Goal: Find specific page/section: Find specific page/section

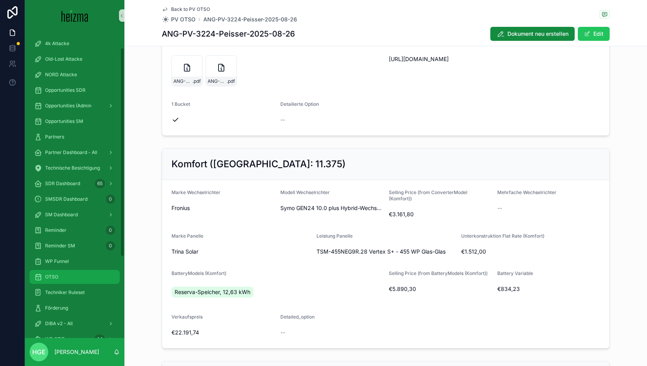
scroll to position [117, 0]
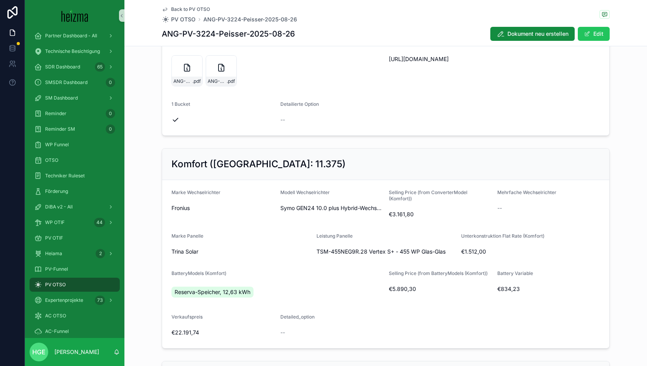
click at [72, 287] on div "PV OTSO" at bounding box center [74, 284] width 81 height 12
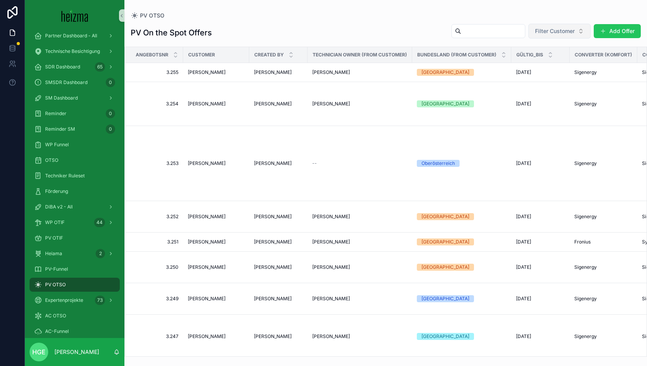
click at [564, 28] on span "Filter Customer" at bounding box center [555, 31] width 40 height 8
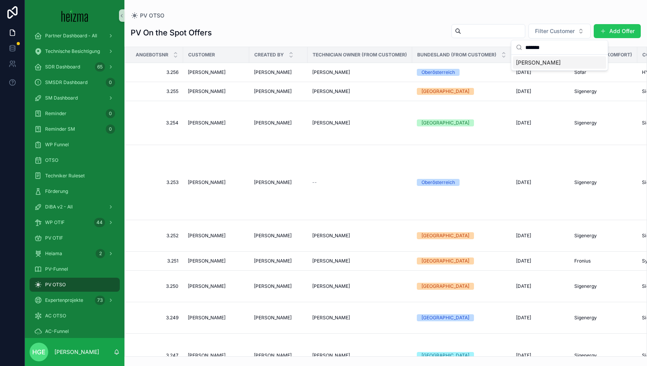
type input "*******"
click at [541, 69] on div "[PERSON_NAME]" at bounding box center [559, 63] width 96 height 16
click at [542, 61] on span "[PERSON_NAME]" at bounding box center [538, 63] width 45 height 8
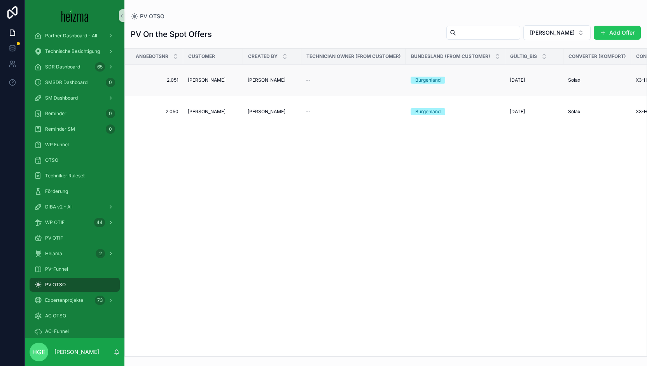
click at [206, 77] on span "[PERSON_NAME]" at bounding box center [207, 80] width 38 height 6
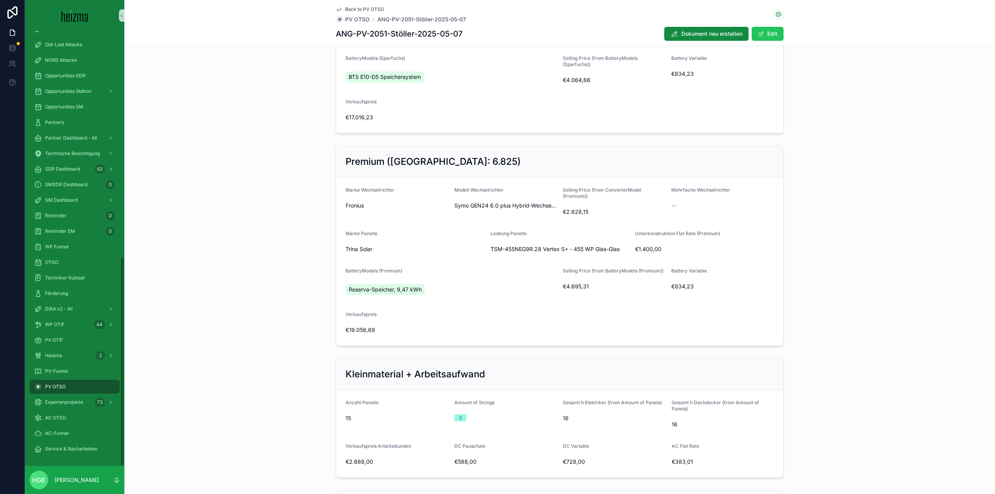
scroll to position [544, 0]
click at [48, 340] on span "PV OTIF" at bounding box center [54, 340] width 18 height 6
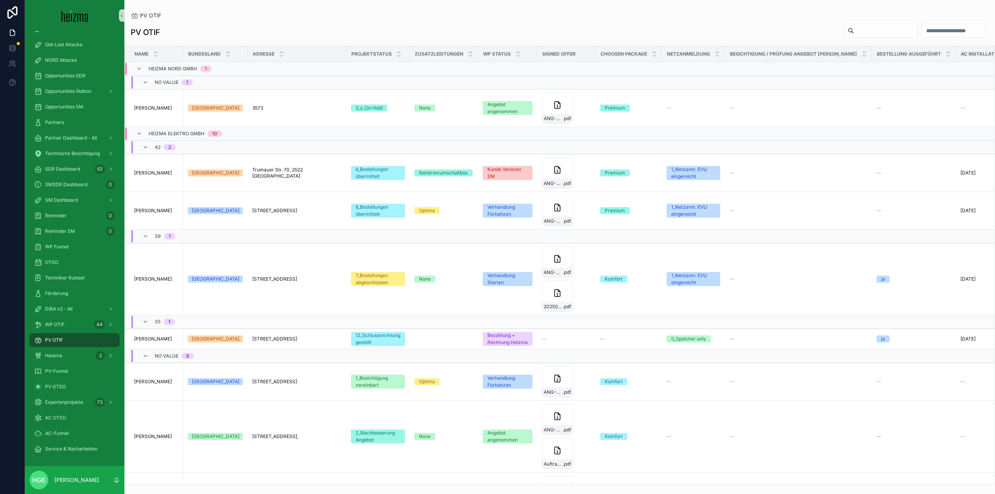
click at [646, 29] on input "scrollable content" at bounding box center [886, 30] width 64 height 11
type input "******"
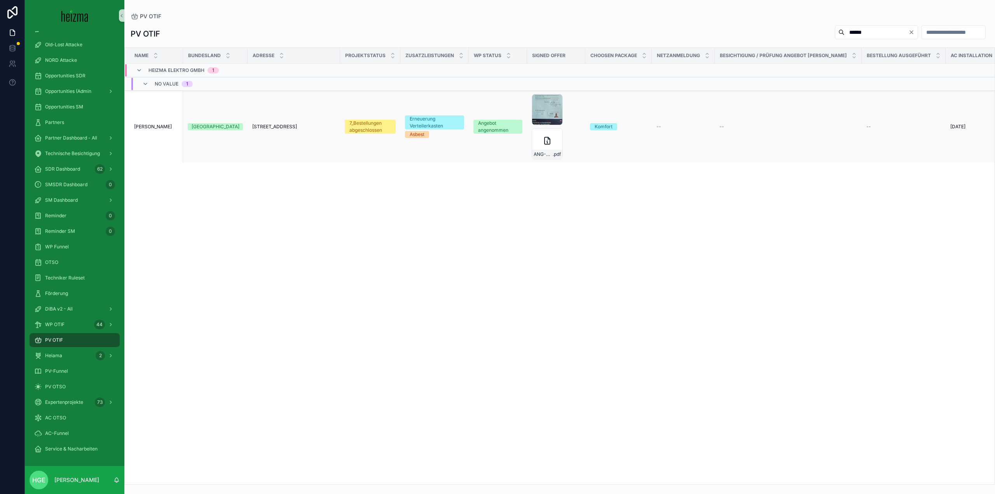
click at [159, 129] on span "[PERSON_NAME]" at bounding box center [153, 127] width 38 height 6
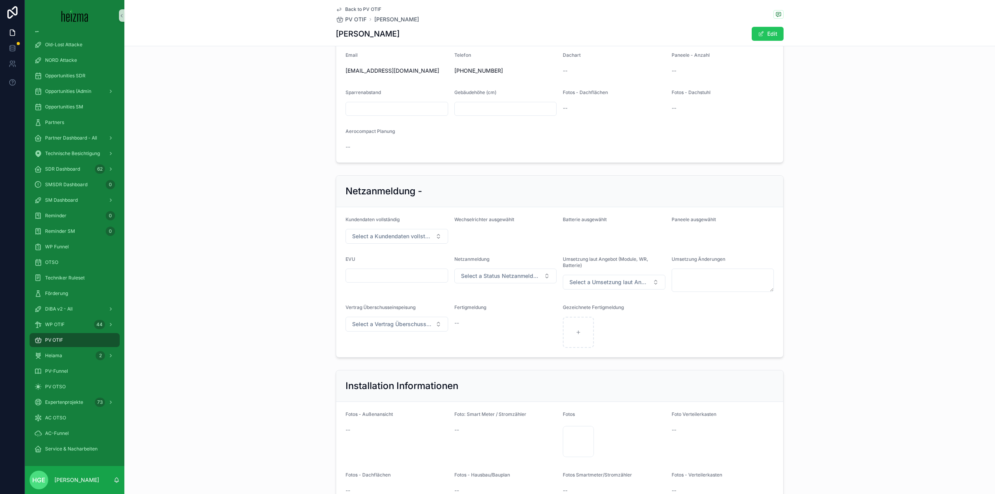
scroll to position [1127, 0]
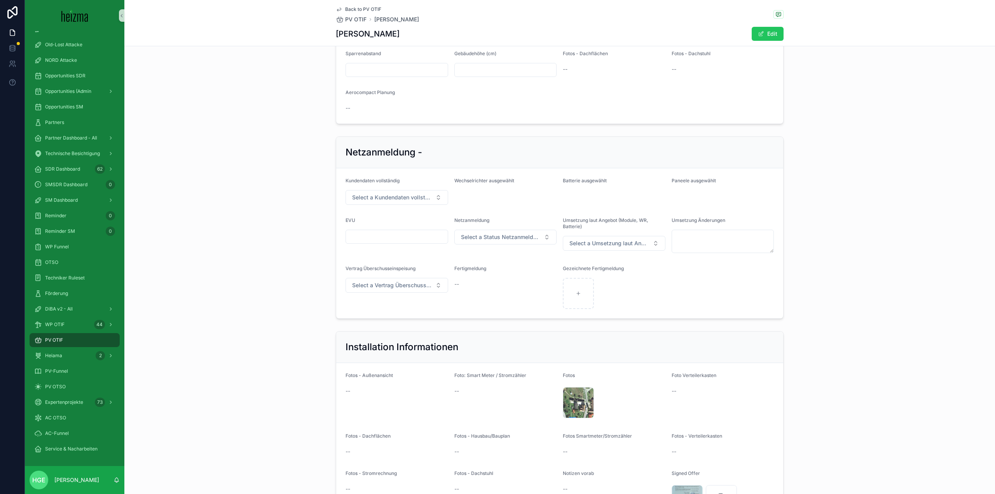
click at [373, 242] on input "scrollable content" at bounding box center [397, 236] width 102 height 11
type input "**********"
click at [487, 241] on span "Select a Status Netzanmeldung" at bounding box center [501, 237] width 80 height 8
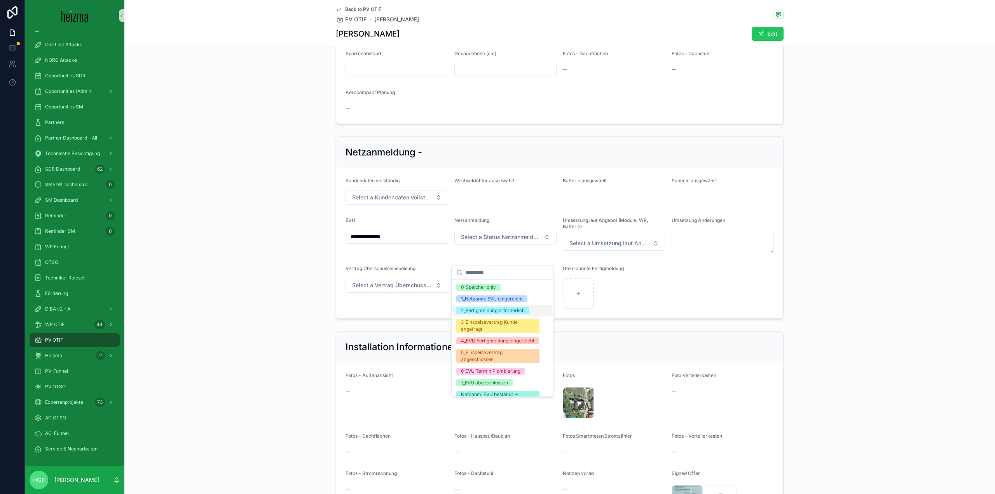
click at [507, 314] on div "2_Fertigmeldung erforderlich" at bounding box center [502, 311] width 99 height 12
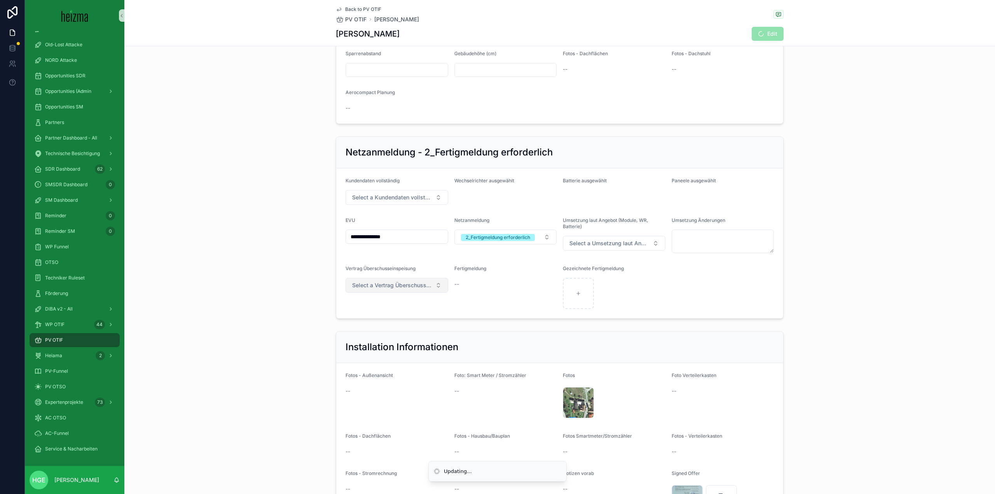
click at [373, 289] on span "Select a Vertrag Überschusseinspeisung" at bounding box center [392, 285] width 80 height 8
click at [517, 272] on form "**********" at bounding box center [559, 243] width 447 height 150
click at [625, 247] on span "Select a Umsetzung laut Angebot (Module, WR, Batterie)" at bounding box center [609, 243] width 80 height 8
click at [597, 305] on div "nein" at bounding box center [611, 305] width 99 height 12
click at [646, 253] on textarea "scrollable content" at bounding box center [723, 241] width 103 height 23
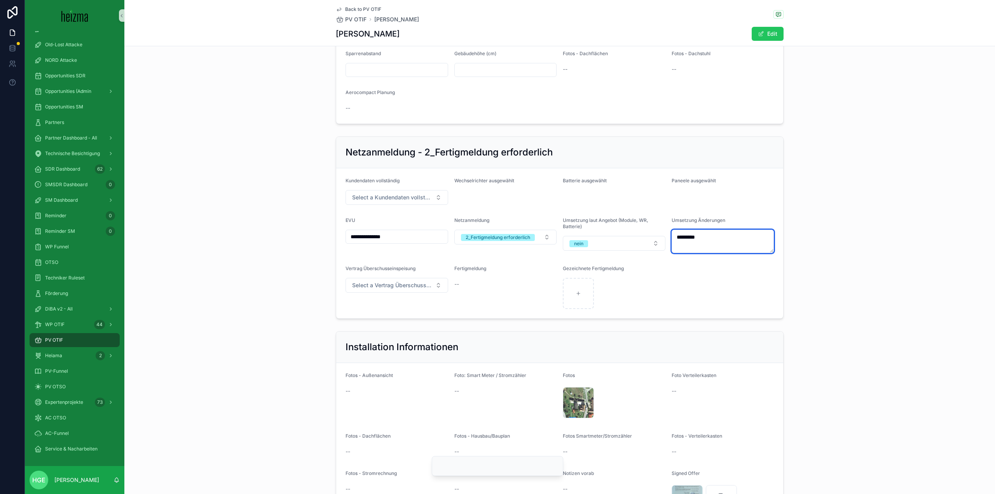
type textarea "*********"
click at [646, 318] on form "**********" at bounding box center [559, 243] width 447 height 150
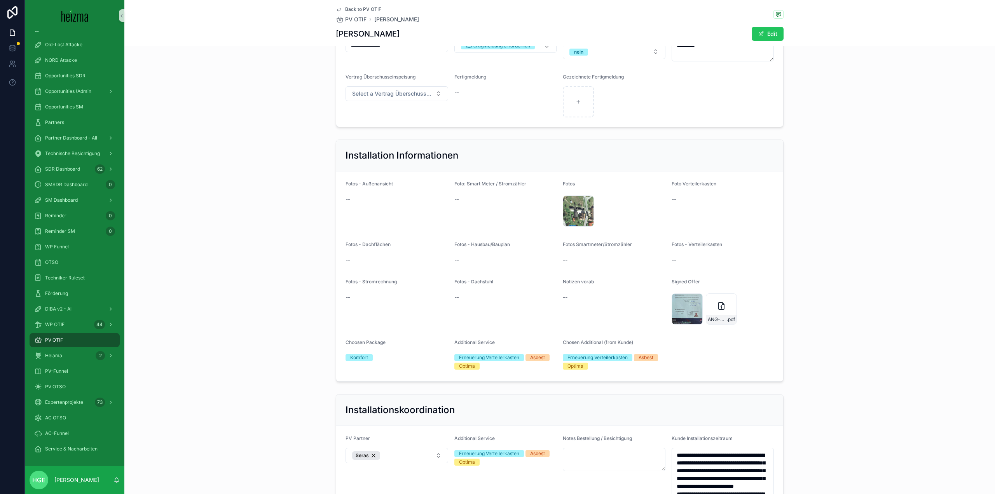
scroll to position [1399, 0]
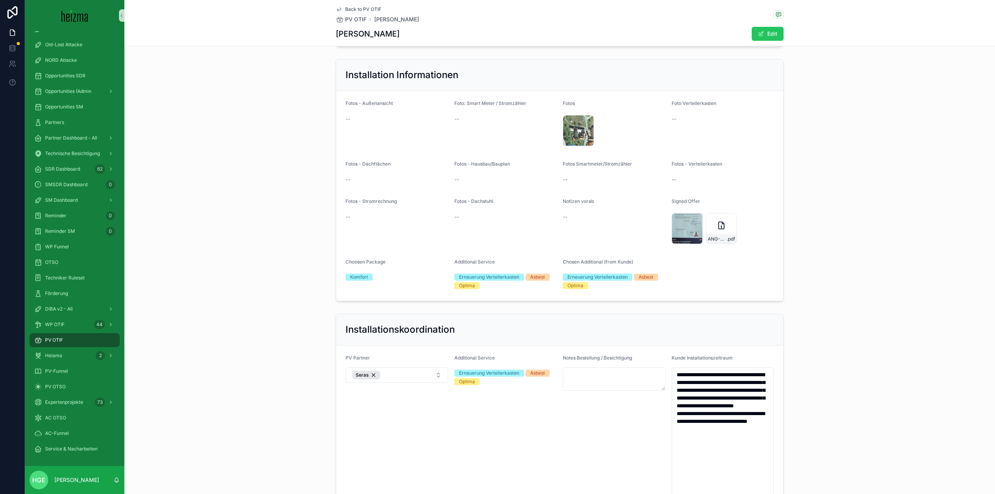
click at [607, 136] on div "Bildschirmfoto-2025-04-04-um-15.04.30 .png" at bounding box center [614, 130] width 103 height 31
click at [605, 146] on div "Bildschirmfoto-2025-04-04-um-15.04.30 .png" at bounding box center [614, 130] width 103 height 31
click at [646, 33] on button "Edit" at bounding box center [768, 34] width 32 height 14
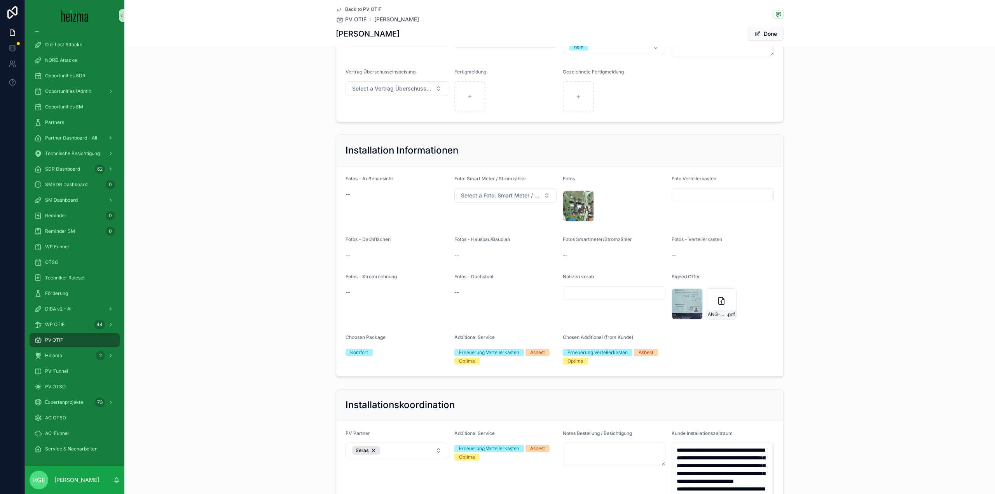
scroll to position [1475, 0]
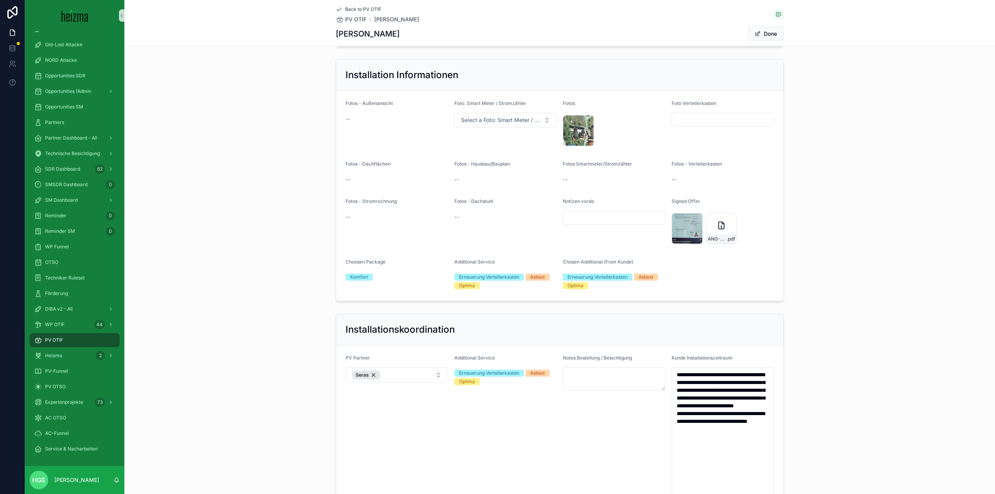
click at [618, 146] on div "Bildschirmfoto-2025-04-04-um-15.04.30 .png" at bounding box center [614, 130] width 103 height 31
click at [616, 146] on div "Bildschirmfoto-2025-04-04-um-15.04.30 .png" at bounding box center [614, 130] width 103 height 31
click at [646, 32] on button "Done" at bounding box center [766, 34] width 36 height 14
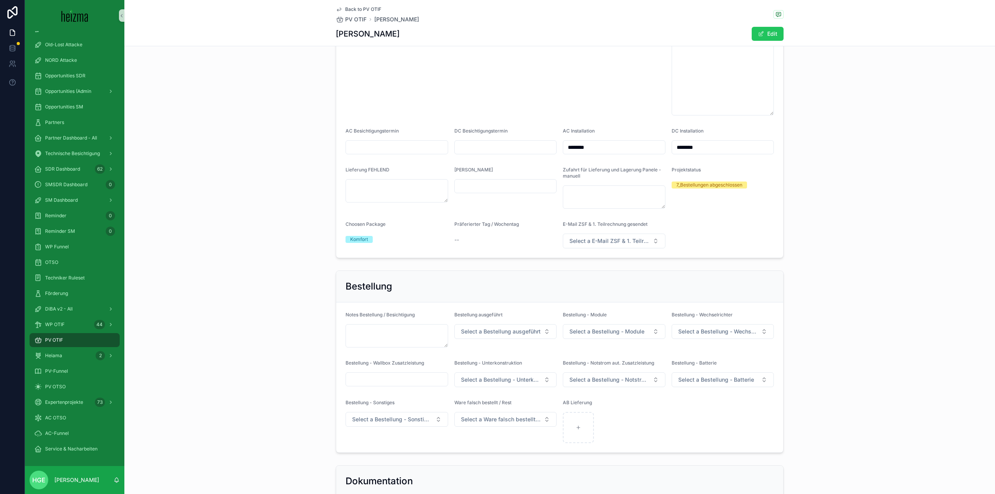
scroll to position [1858, 0]
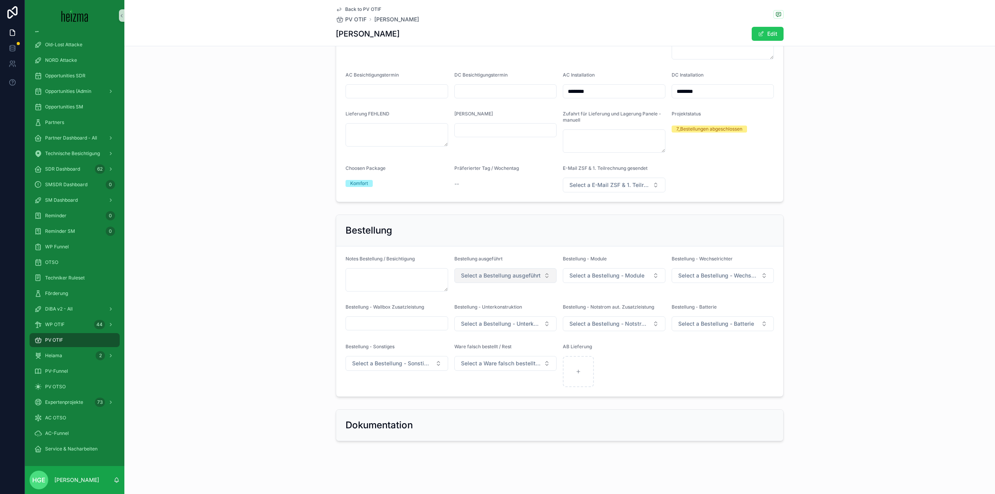
click at [514, 278] on span "Select a Bestellung ausgeführt" at bounding box center [501, 276] width 80 height 8
click at [508, 304] on div "ja" at bounding box center [502, 307] width 99 height 12
click at [607, 272] on span "Select a Bestellung - Module" at bounding box center [606, 276] width 75 height 8
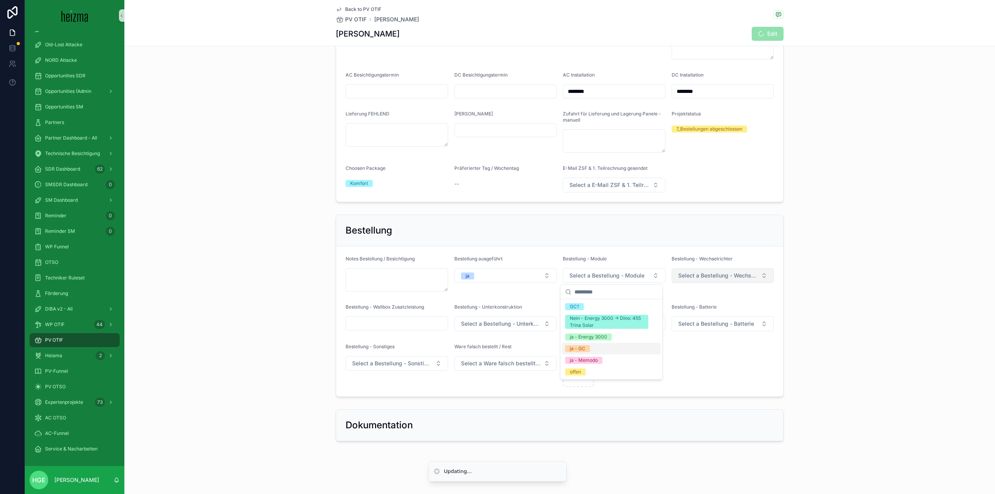
drag, startPoint x: 619, startPoint y: 349, endPoint x: 701, endPoint y: 279, distance: 107.6
click at [619, 349] on div "ja - GC" at bounding box center [611, 349] width 99 height 12
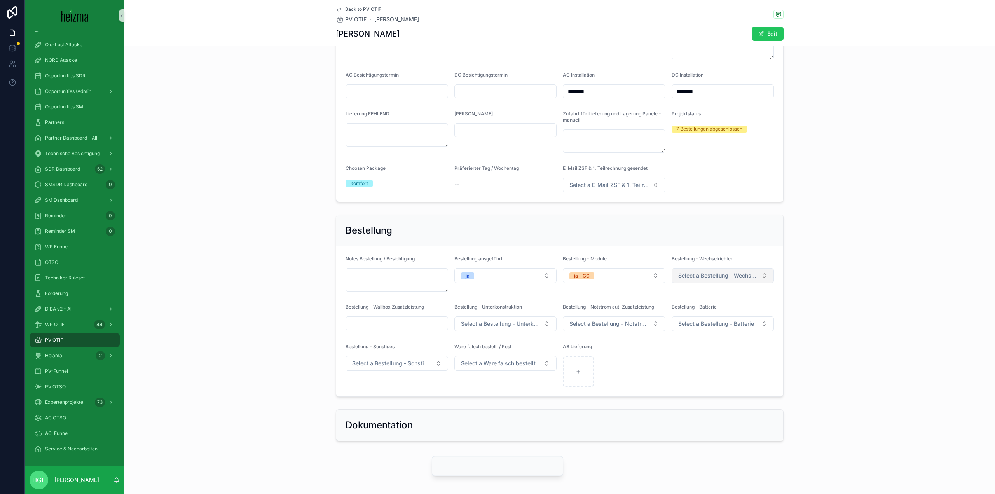
click at [646, 278] on span "Select a Bestellung - Wechselrichter" at bounding box center [718, 276] width 80 height 8
click at [646, 353] on span "ja - GC" at bounding box center [686, 353] width 25 height 7
click at [541, 321] on button "Select a Bestellung - Unterkonstruktion" at bounding box center [505, 323] width 103 height 15
click at [520, 365] on div "ja - GC" at bounding box center [502, 378] width 99 height 12
click at [579, 322] on span "Select a Bestellung - Notstrom aut. Zusatzleistung" at bounding box center [609, 324] width 80 height 8
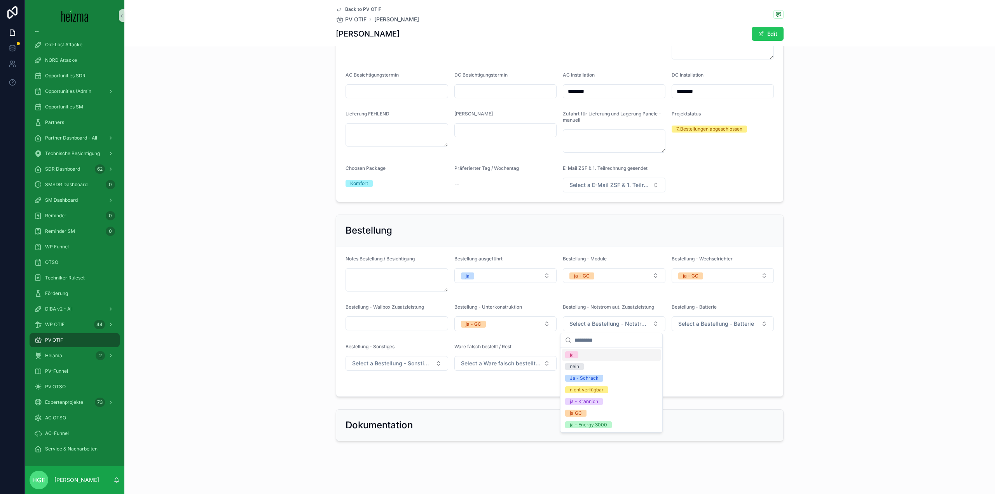
click at [646, 315] on div "Bestellung - Batterie Select a Bestellung - Batterie" at bounding box center [723, 317] width 103 height 27
click at [646, 327] on span "Select a Bestellung - Batterie" at bounding box center [716, 324] width 76 height 8
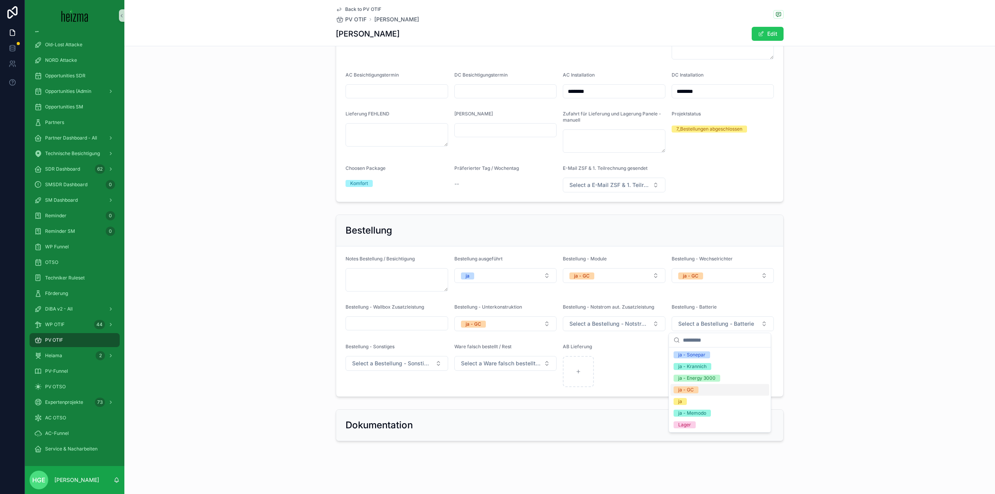
click at [646, 365] on div "ja - GC" at bounding box center [720, 390] width 99 height 12
click at [466, 365] on div "Ware falsch bestellt / Rest Select a Ware falsch bestellt / Rest" at bounding box center [505, 366] width 103 height 44
click at [569, 365] on div "scrollable content" at bounding box center [578, 371] width 31 height 31
type input "**********"
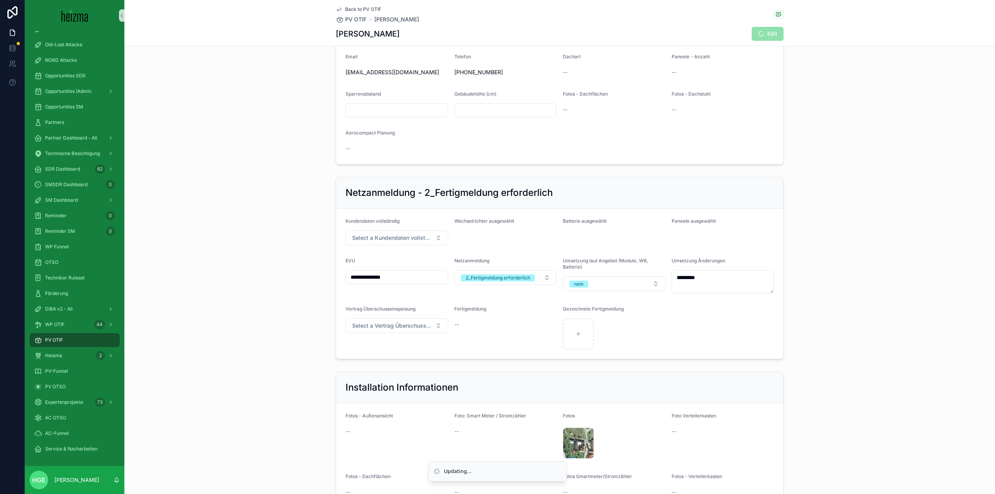
scroll to position [1041, 0]
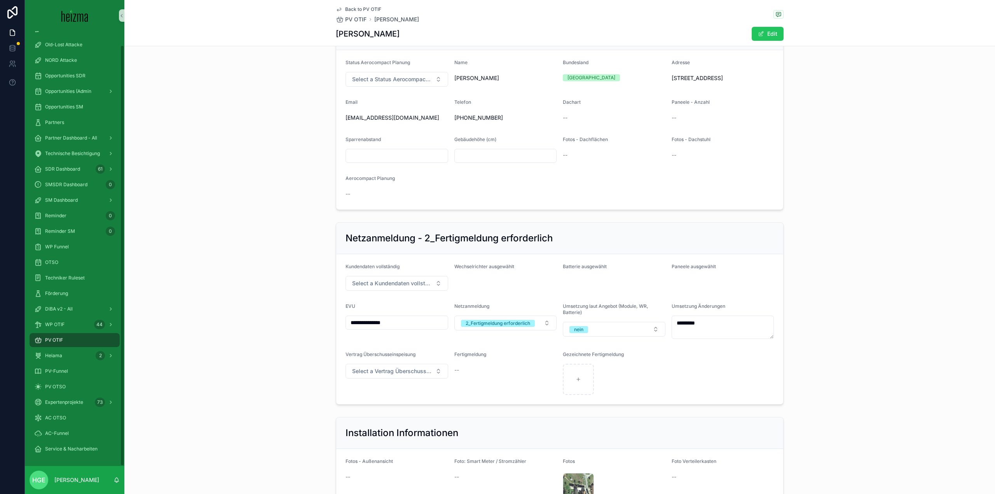
click at [86, 339] on div "PV OTIF" at bounding box center [74, 340] width 81 height 12
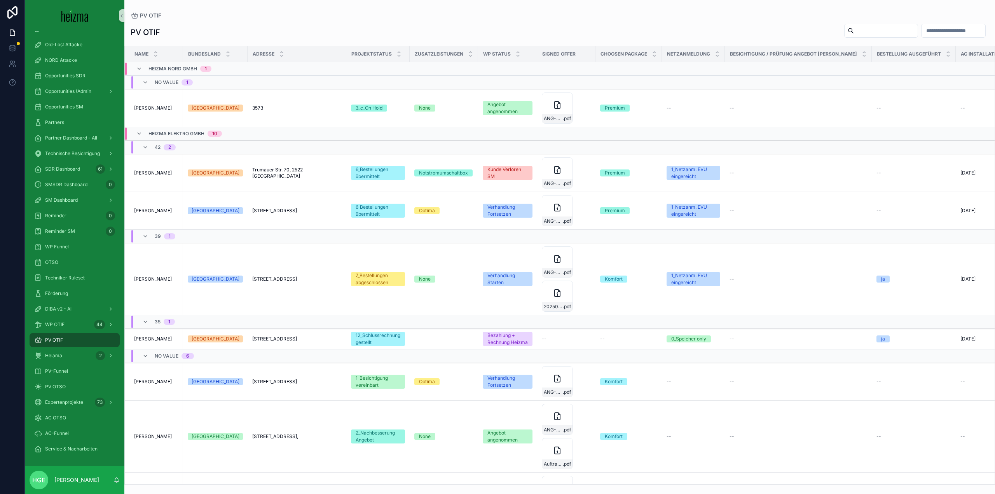
click at [646, 36] on input "scrollable content" at bounding box center [886, 30] width 64 height 11
type input "*****"
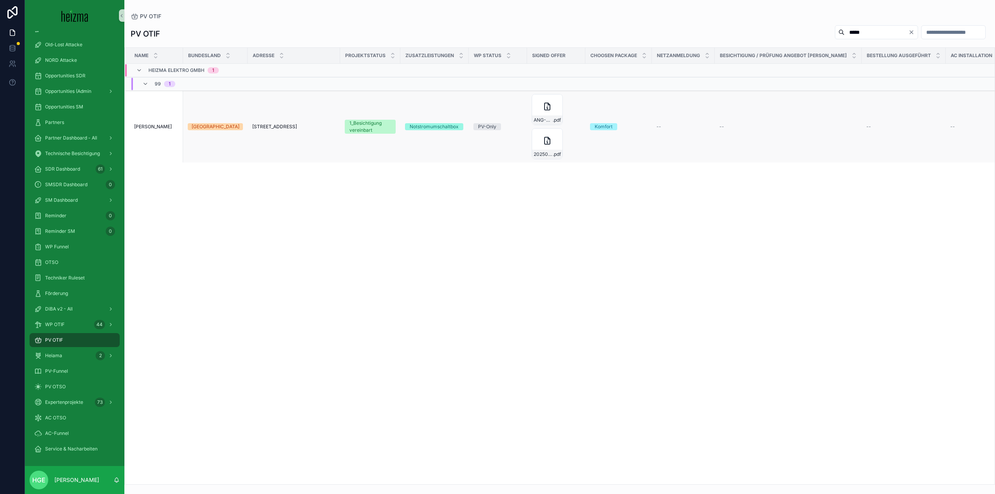
click at [157, 126] on span "[PERSON_NAME]" at bounding box center [153, 127] width 38 height 6
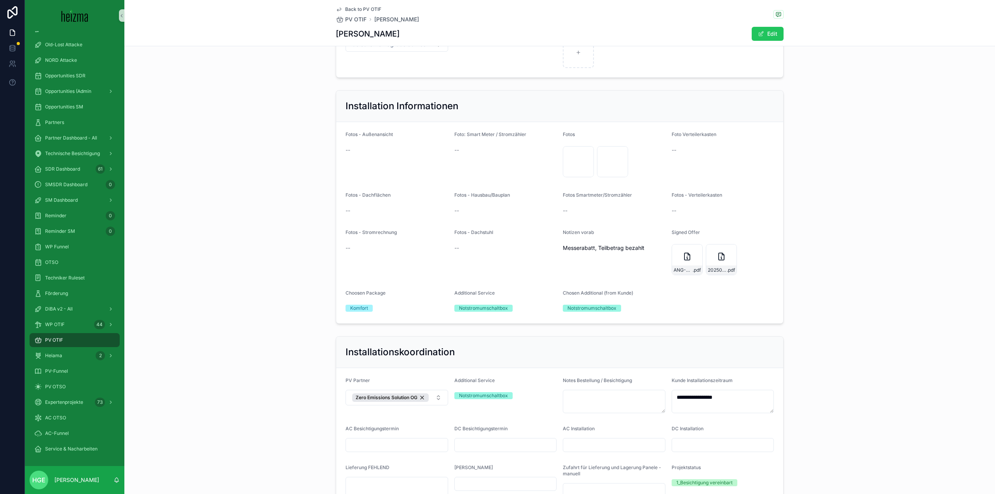
scroll to position [1127, 0]
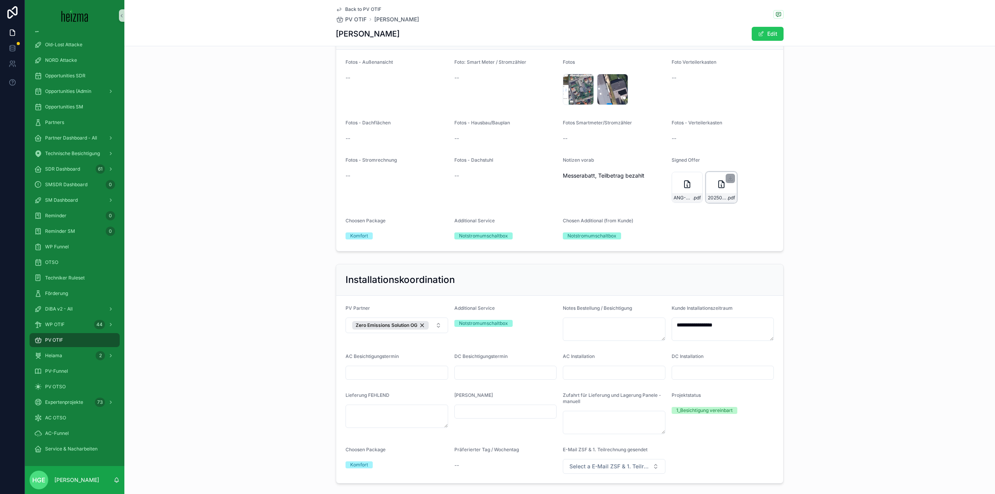
click at [646, 201] on div "20250306-PV-Auftrag---Heizma .pdf" at bounding box center [721, 187] width 31 height 31
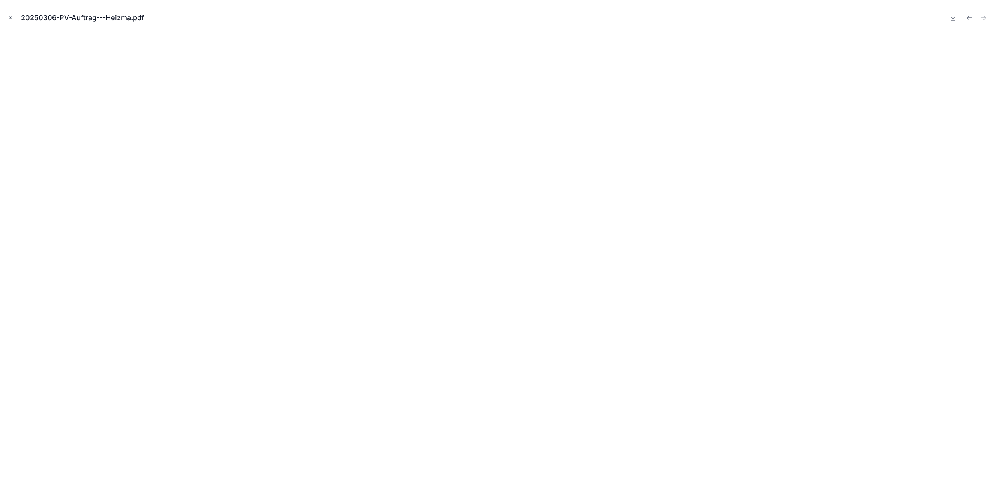
click at [8, 17] on icon "Close modal" at bounding box center [10, 17] width 5 height 5
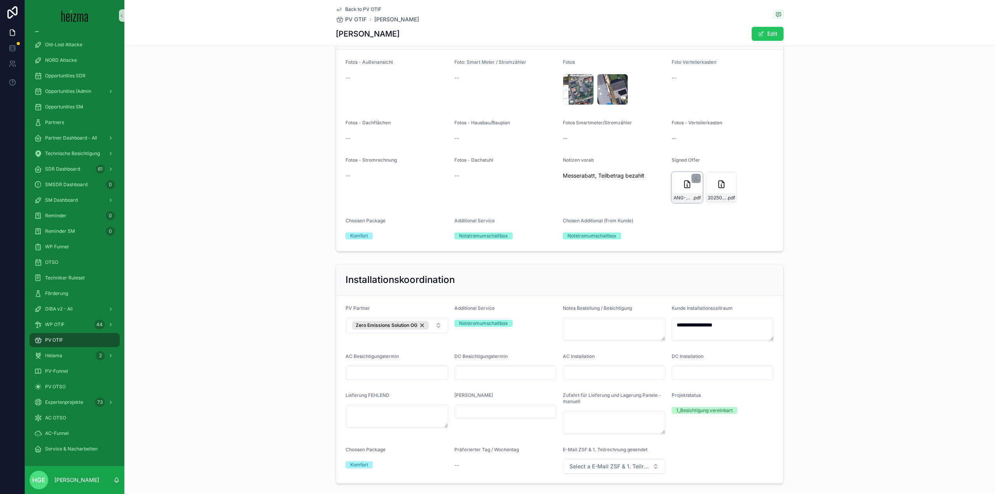
click at [646, 197] on div "ANG-PV-744-Varga-2025-03-06-(1)-(1) .pdf" at bounding box center [687, 187] width 31 height 31
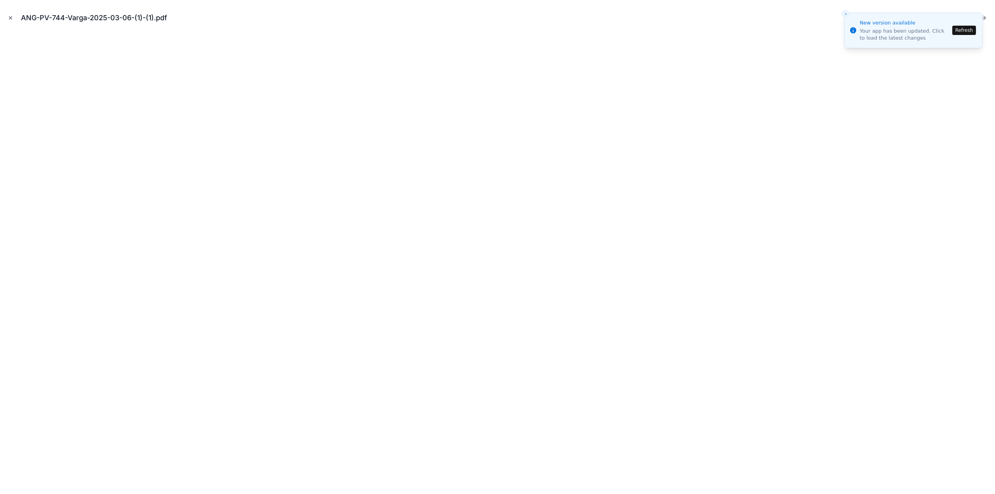
click at [9, 15] on button "Close modal" at bounding box center [10, 18] width 9 height 9
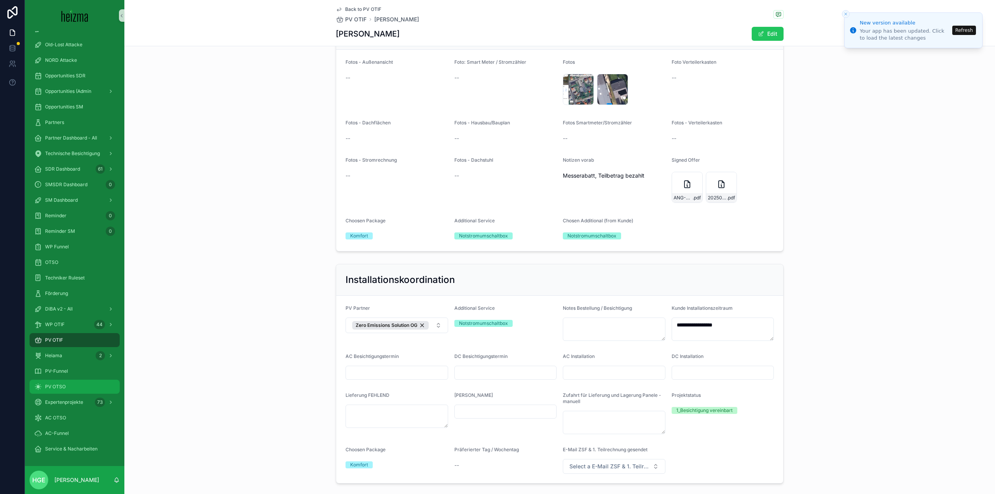
click at [75, 365] on div "PV OTSO" at bounding box center [74, 387] width 81 height 12
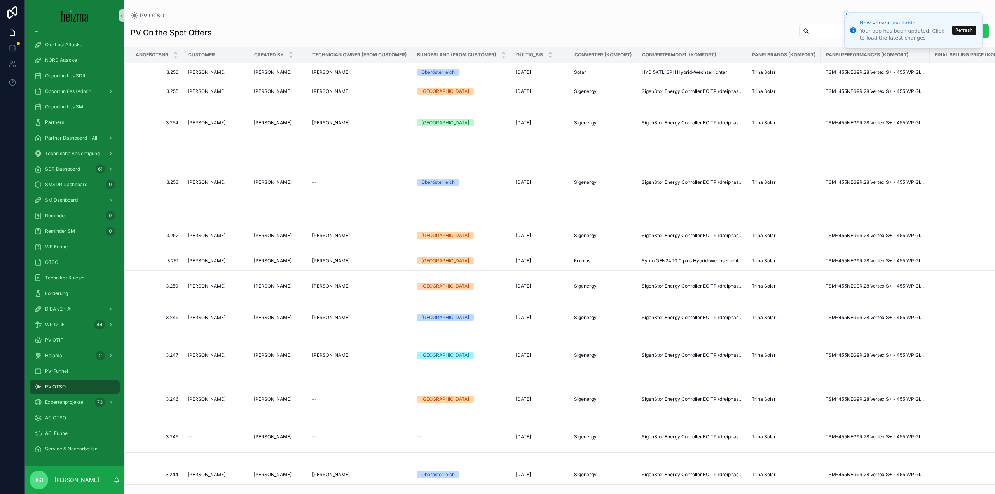
click at [646, 32] on button "Refresh" at bounding box center [964, 30] width 24 height 9
